Goal: Information Seeking & Learning: Learn about a topic

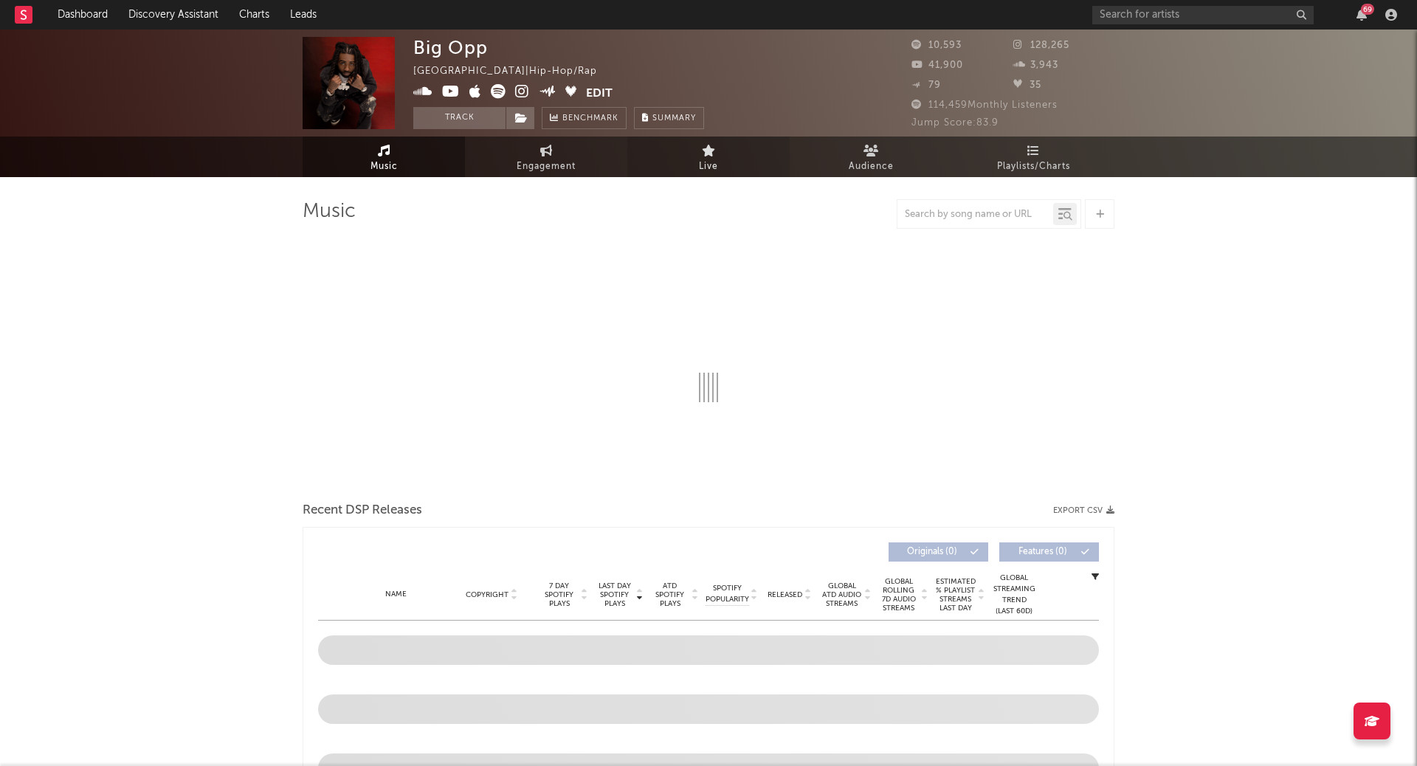
select select "6m"
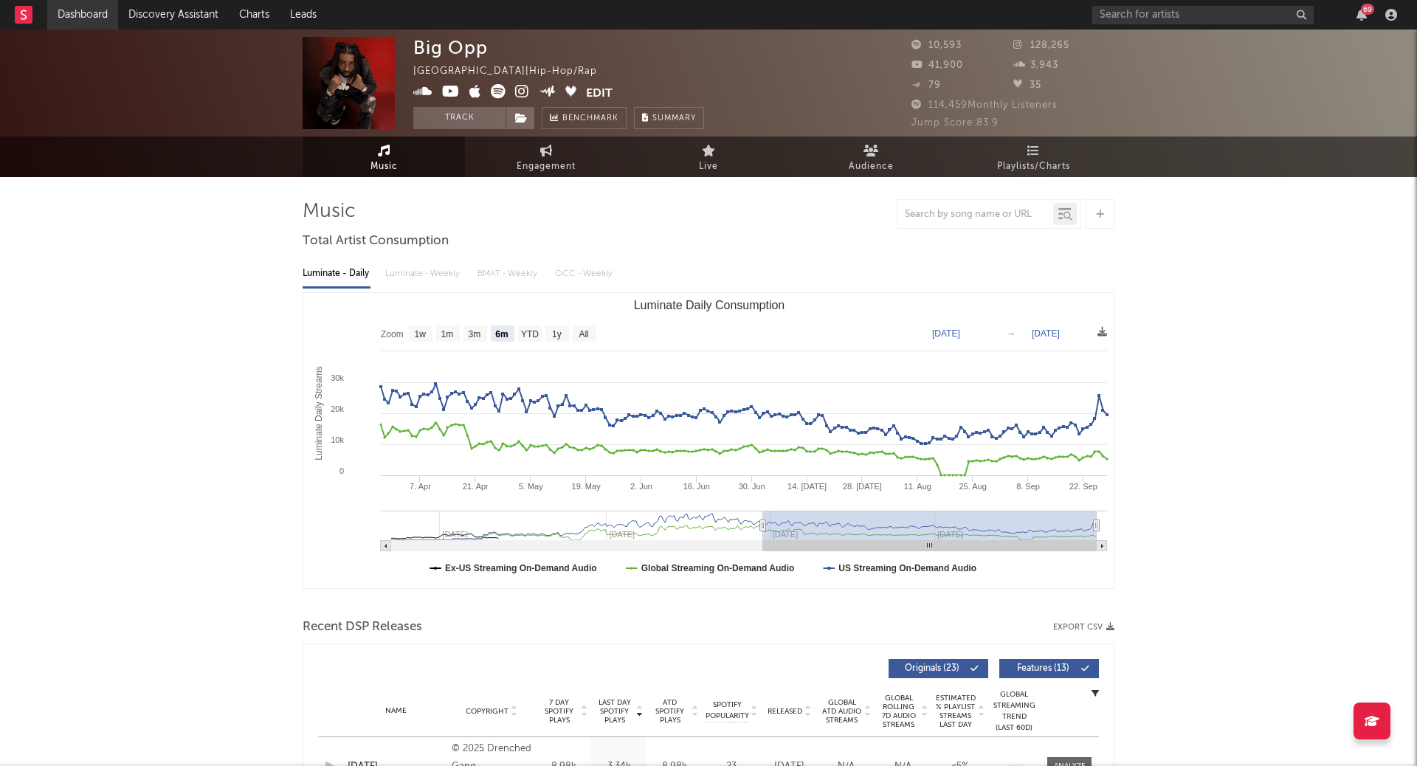
click at [91, 18] on link "Dashboard" at bounding box center [82, 15] width 71 height 30
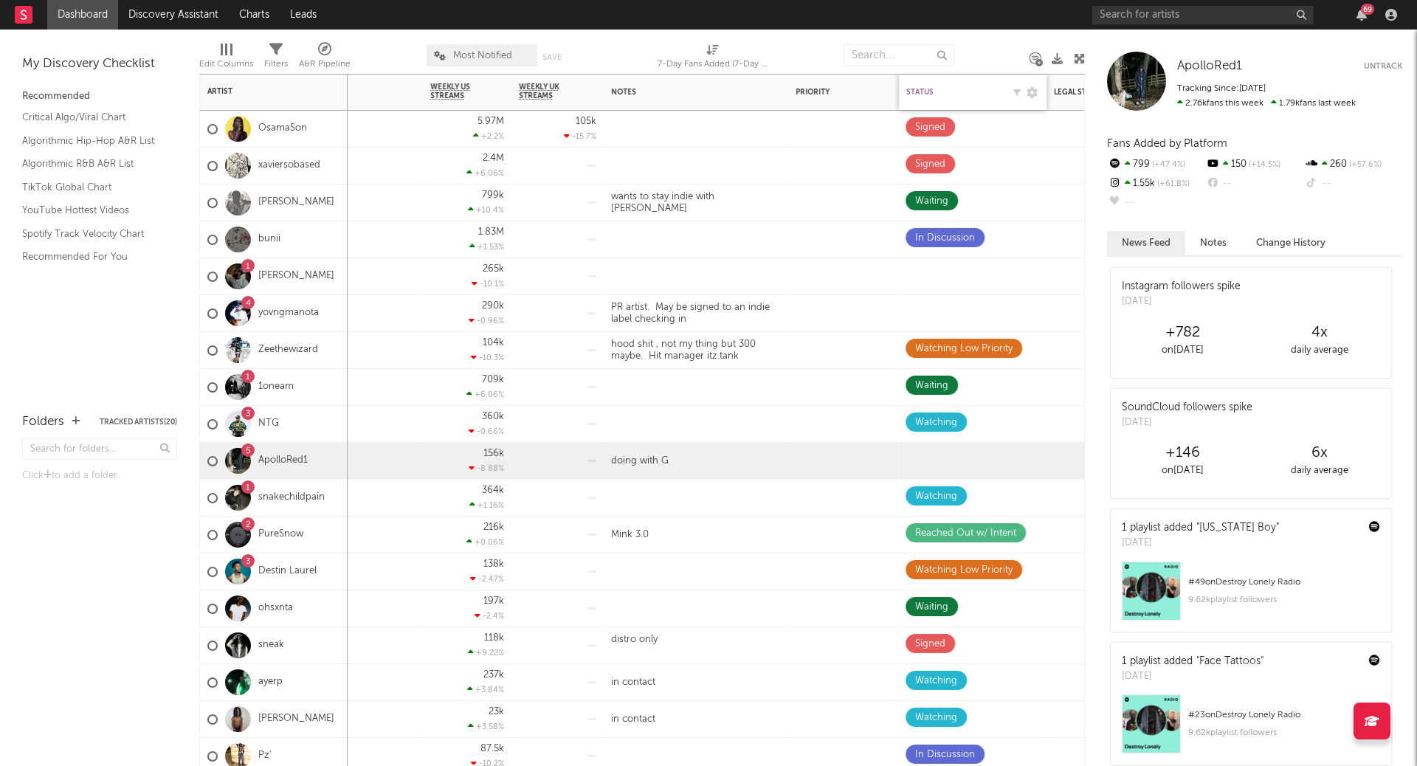
click at [965, 92] on div "Status" at bounding box center [954, 92] width 96 height 9
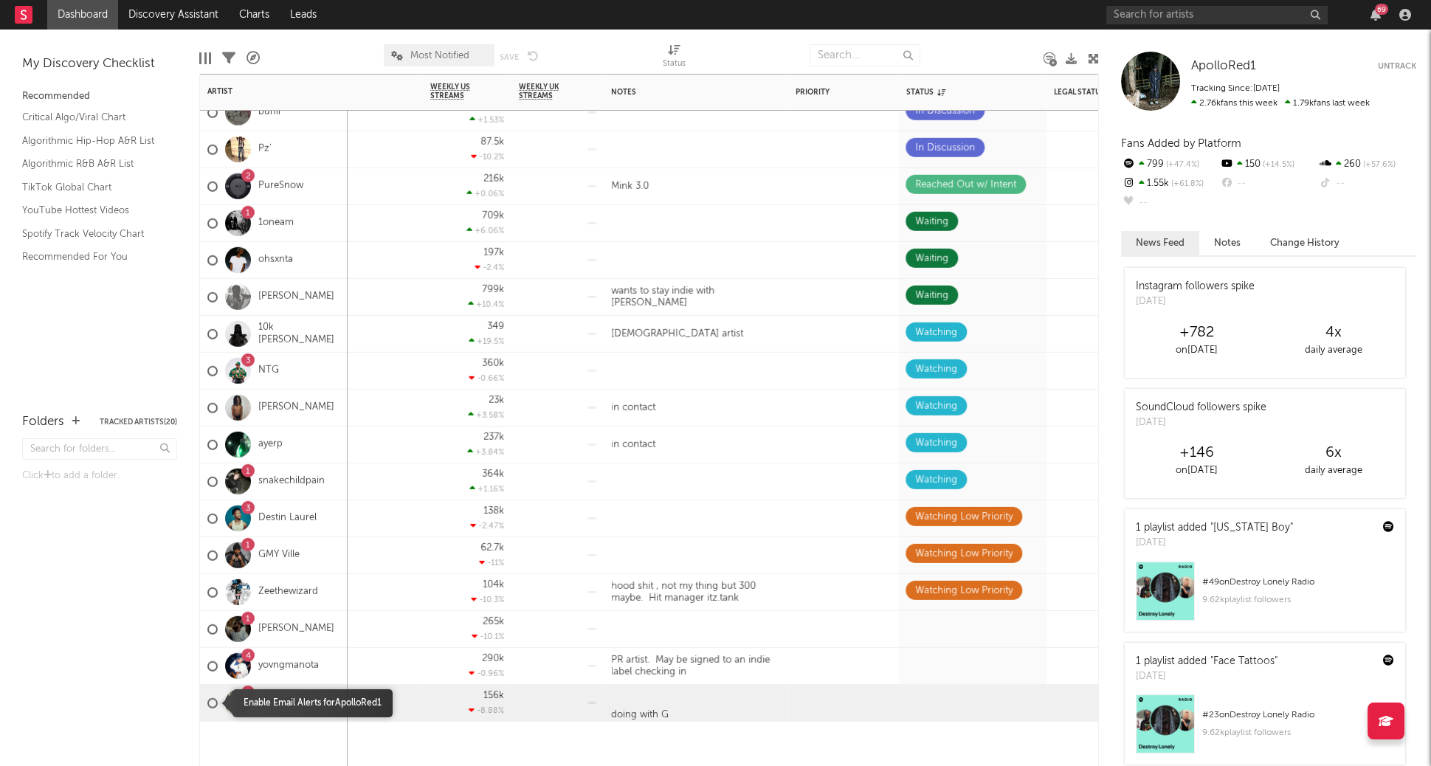
click at [213, 707] on div at bounding box center [212, 702] width 10 height 10
click at [207, 707] on input "checkbox" at bounding box center [207, 702] width 0 height 13
click at [212, 702] on div at bounding box center [212, 702] width 10 height 10
click at [207, 702] on input "checkbox" at bounding box center [207, 702] width 0 height 13
click at [769, 699] on div "doing with G" at bounding box center [696, 703] width 184 height 36
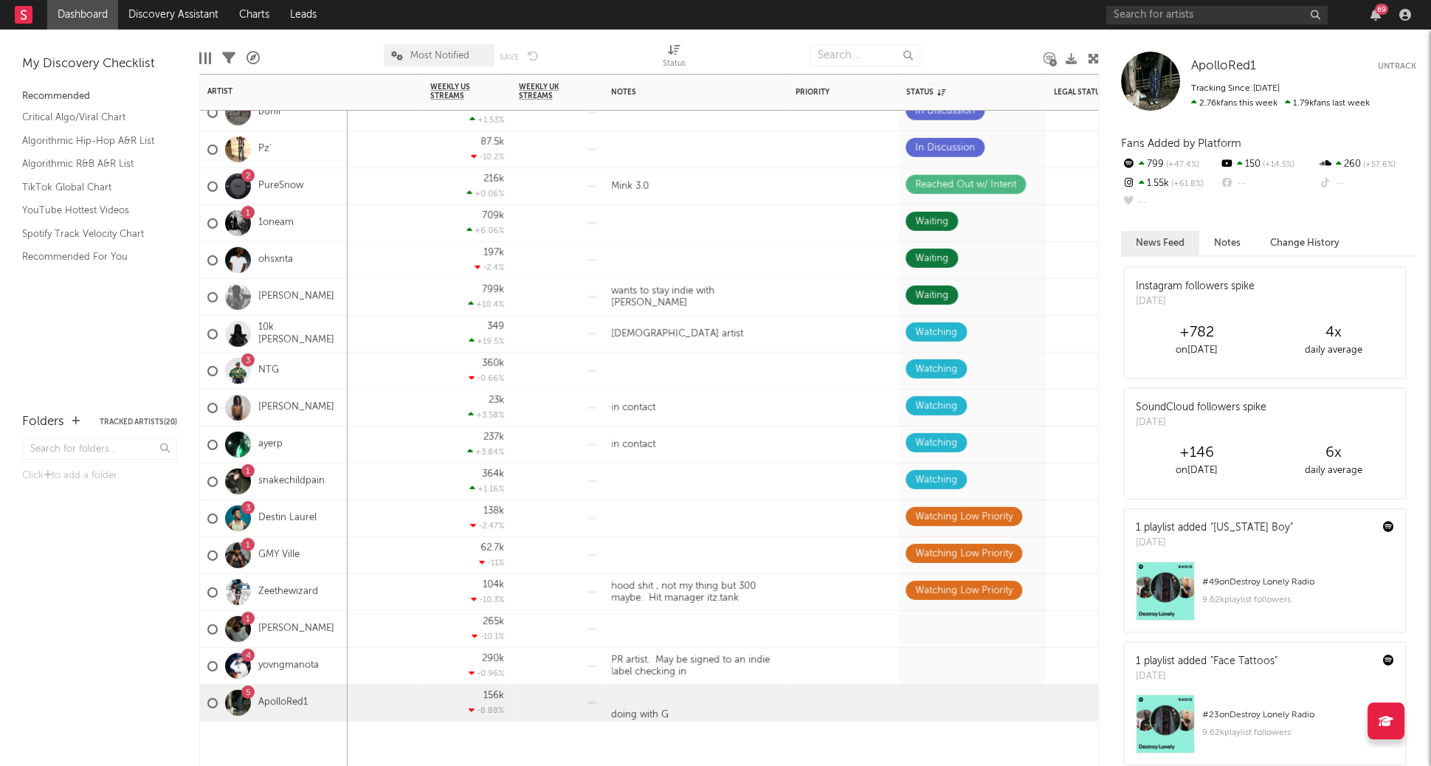
click at [324, 694] on div "5 ApolloRed1" at bounding box center [274, 703] width 148 height 37
click at [333, 691] on div "5 ApolloRed1" at bounding box center [274, 703] width 148 height 37
click at [293, 699] on link "ApolloRed1" at bounding box center [282, 702] width 49 height 13
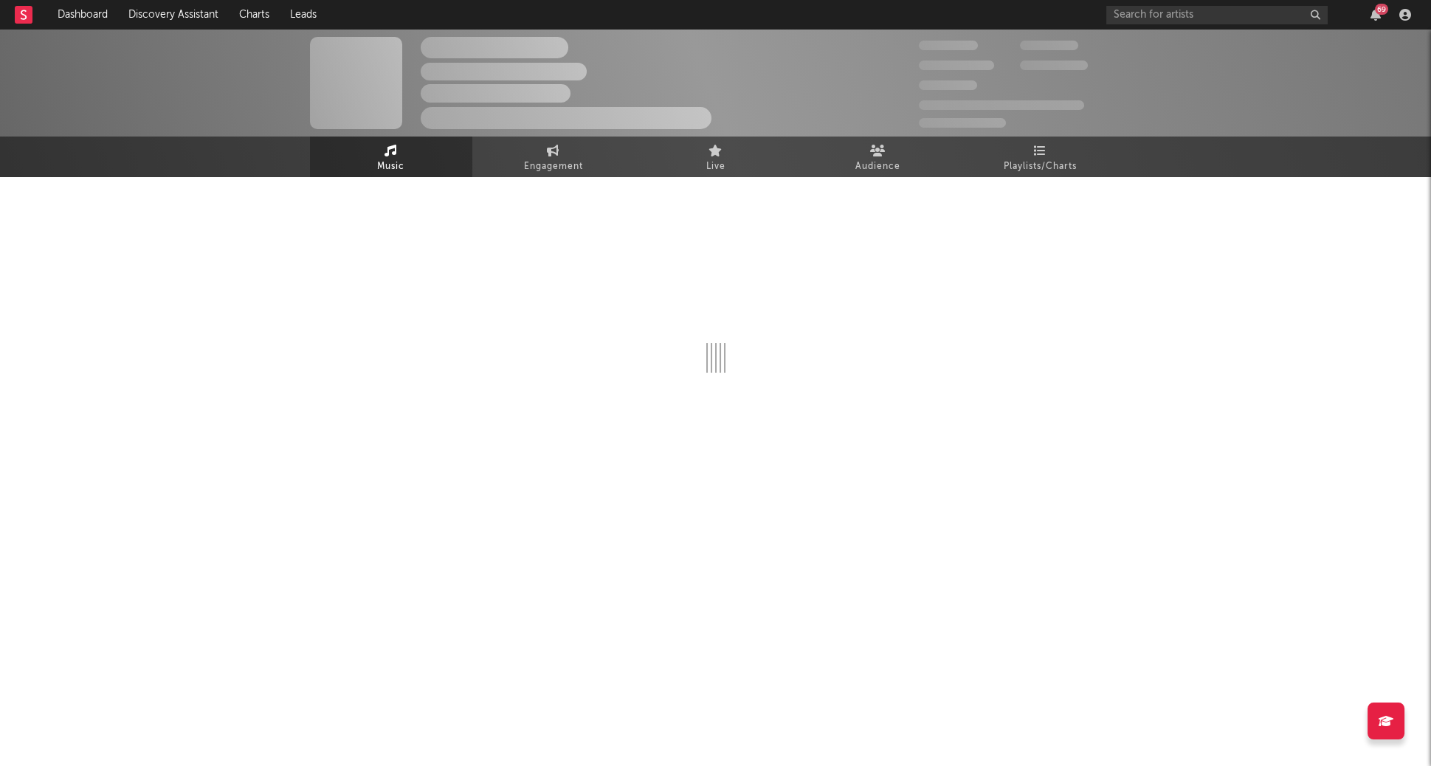
select select "6m"
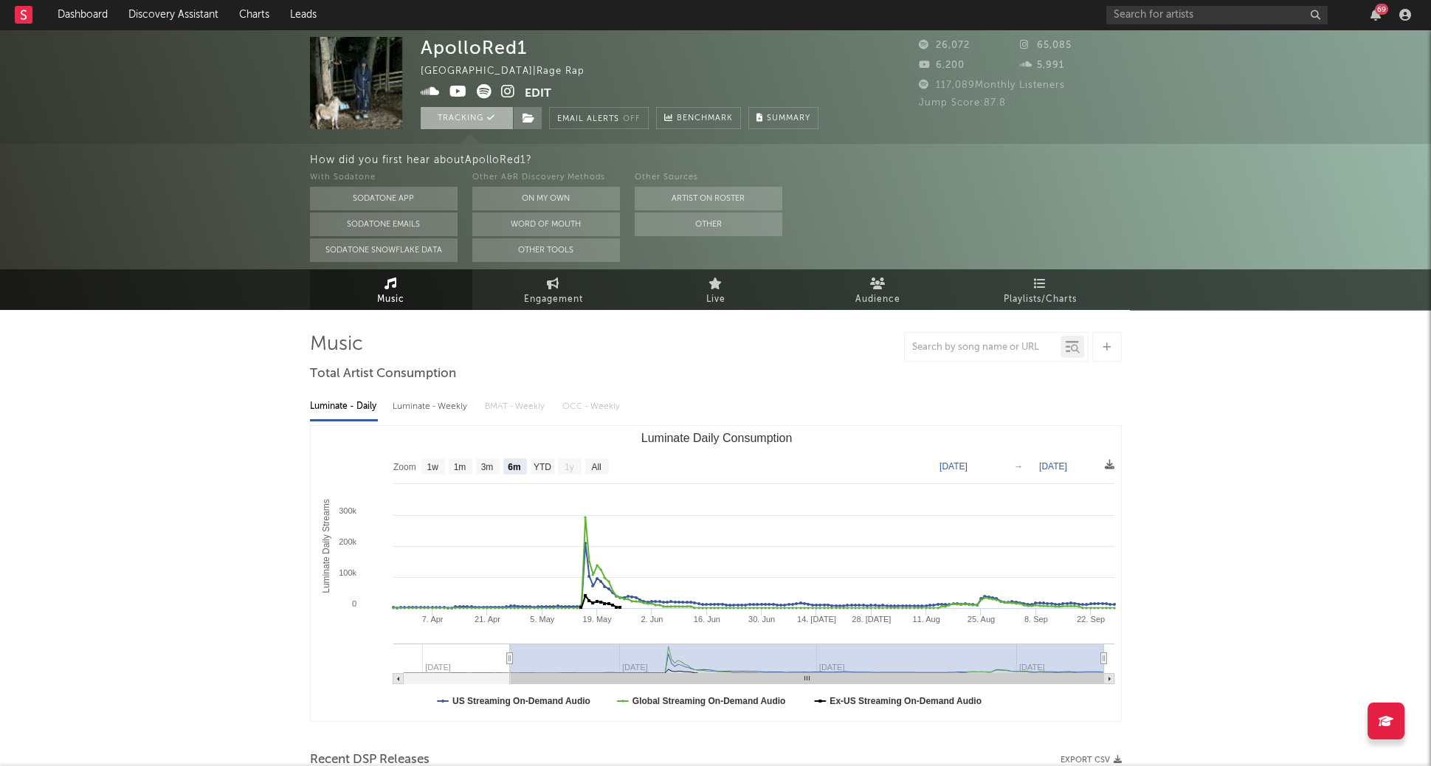
click at [465, 118] on button "Tracking" at bounding box center [467, 118] width 92 height 22
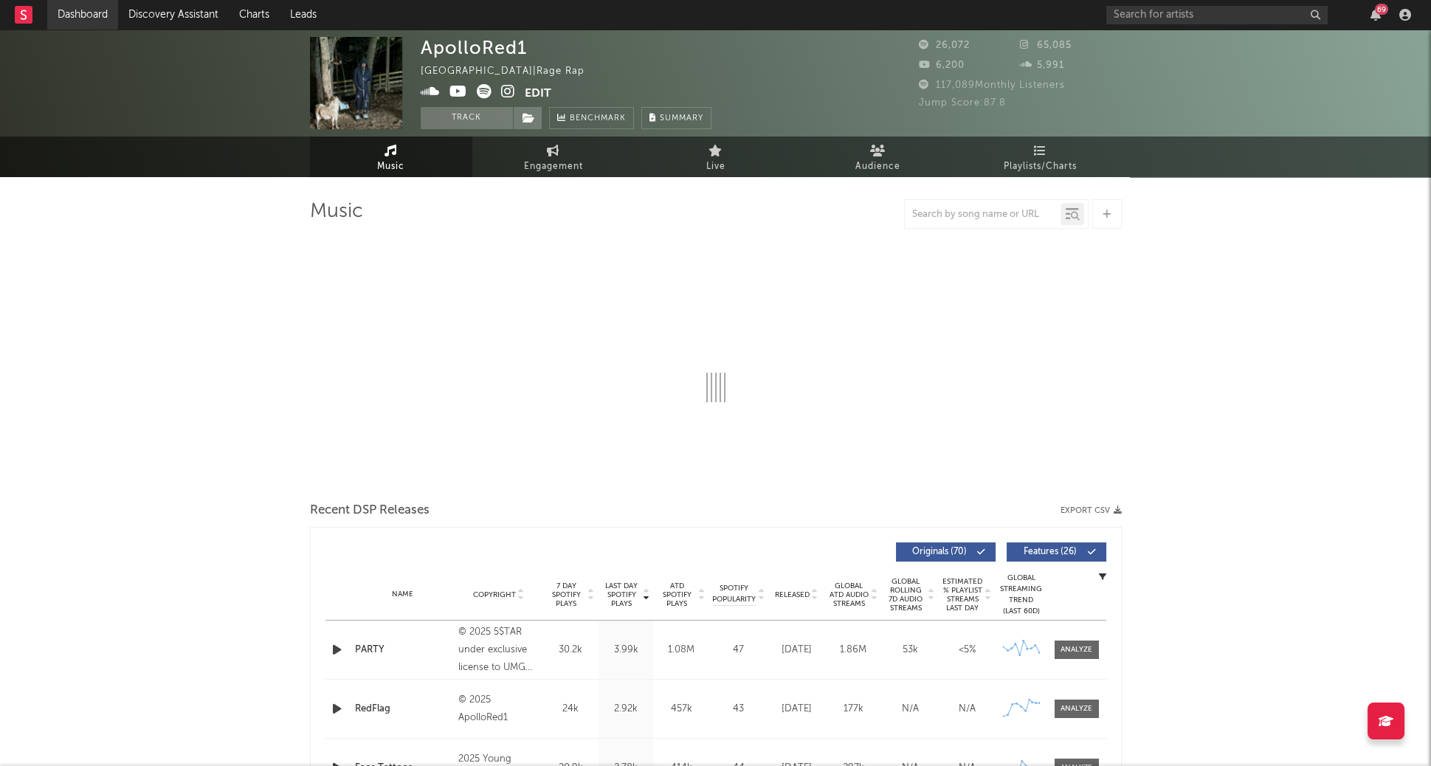
select select "6m"
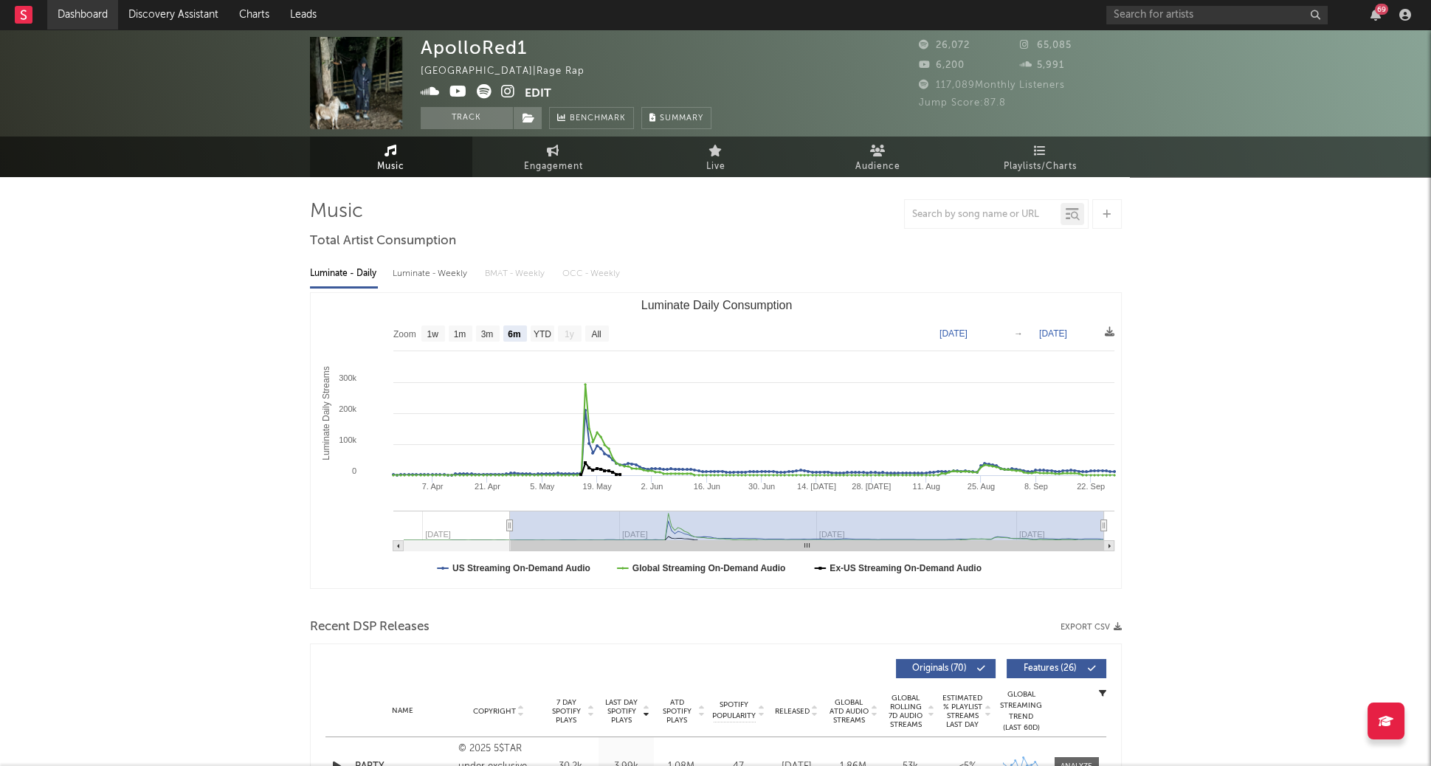
click at [96, 11] on link "Dashboard" at bounding box center [82, 15] width 71 height 30
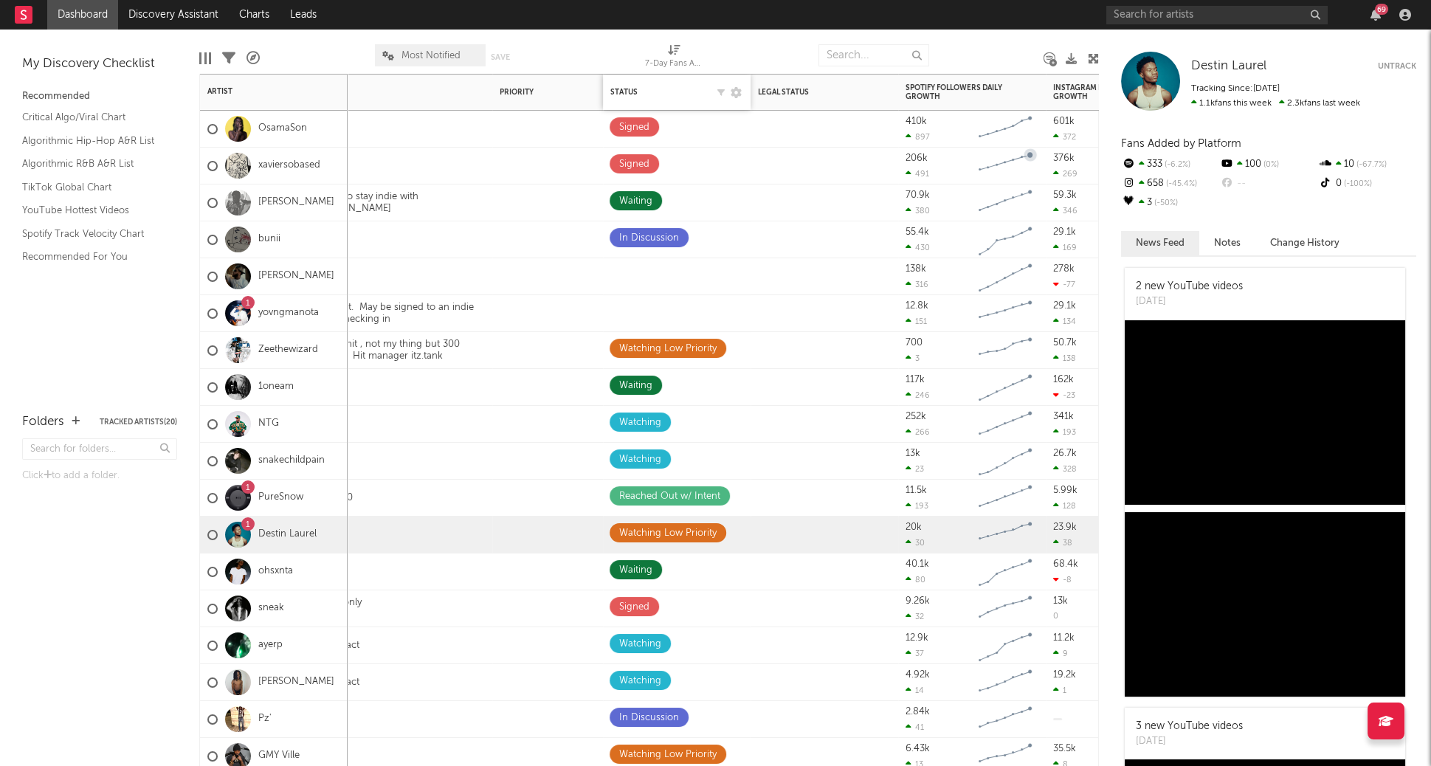
click at [674, 83] on div "Status Edit settings for Status" at bounding box center [676, 92] width 133 height 31
click at [675, 86] on div "Status Edit settings for Status" at bounding box center [676, 92] width 133 height 31
click at [677, 95] on div "Status" at bounding box center [658, 92] width 96 height 9
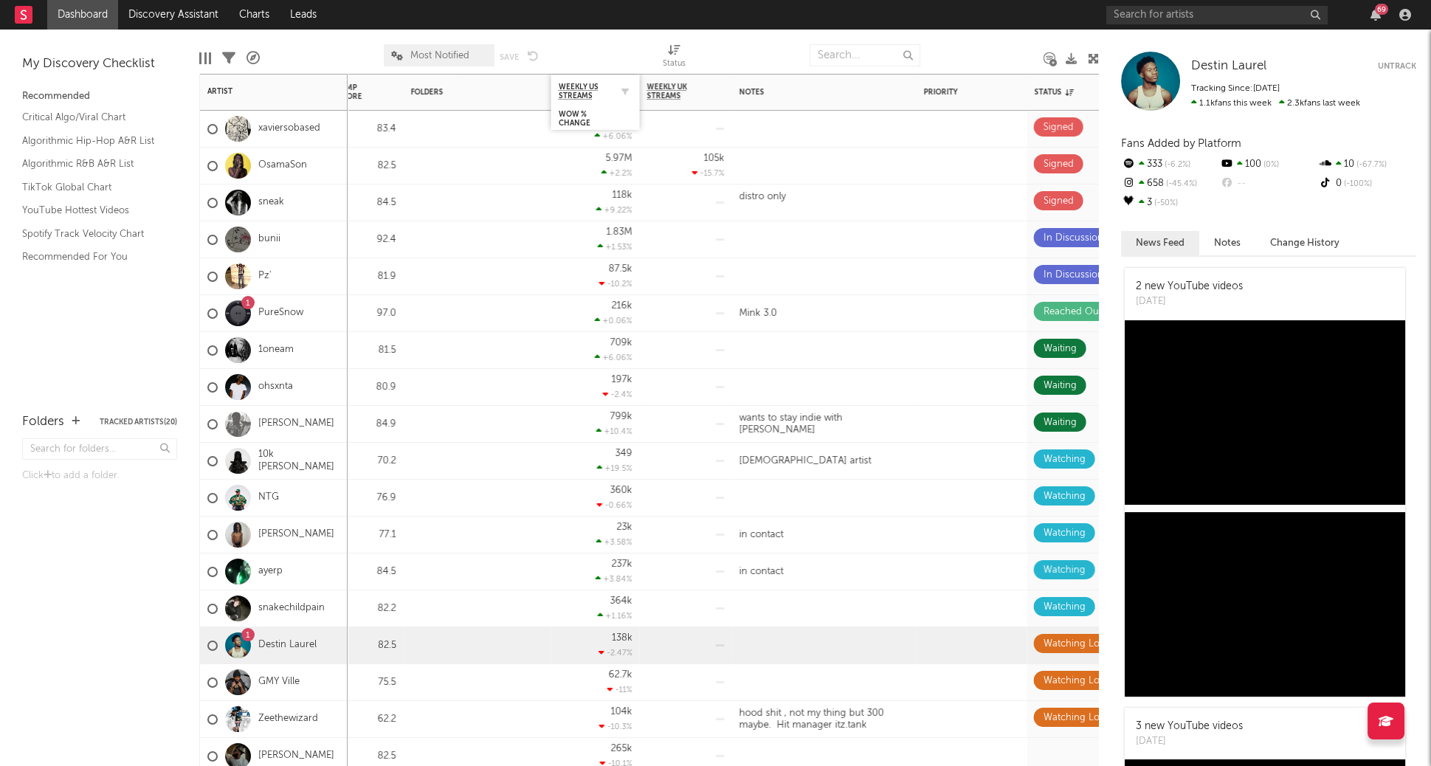
click at [608, 102] on div "Weekly US Streams" at bounding box center [595, 91] width 74 height 29
click at [601, 99] on span "Weekly US Streams" at bounding box center [584, 92] width 52 height 18
